Goal: Book appointment/travel/reservation

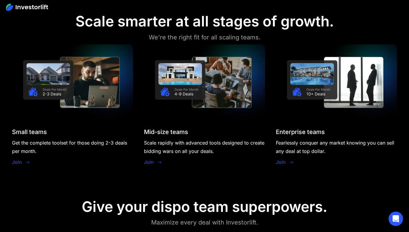
scroll to position [521, 0]
click at [28, 163] on icon at bounding box center [28, 162] width 4 height 2
click at [19, 163] on link "Join" at bounding box center [17, 162] width 10 height 7
